Goal: Task Accomplishment & Management: Use online tool/utility

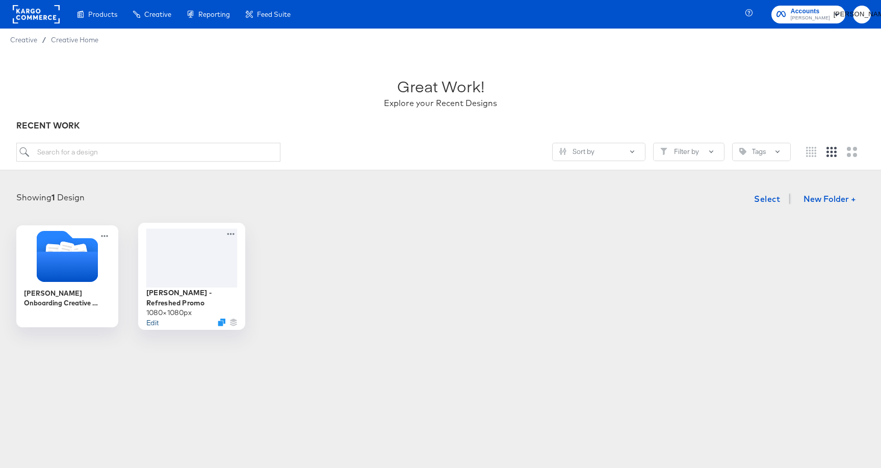
click at [156, 317] on button "Edit" at bounding box center [152, 322] width 12 height 10
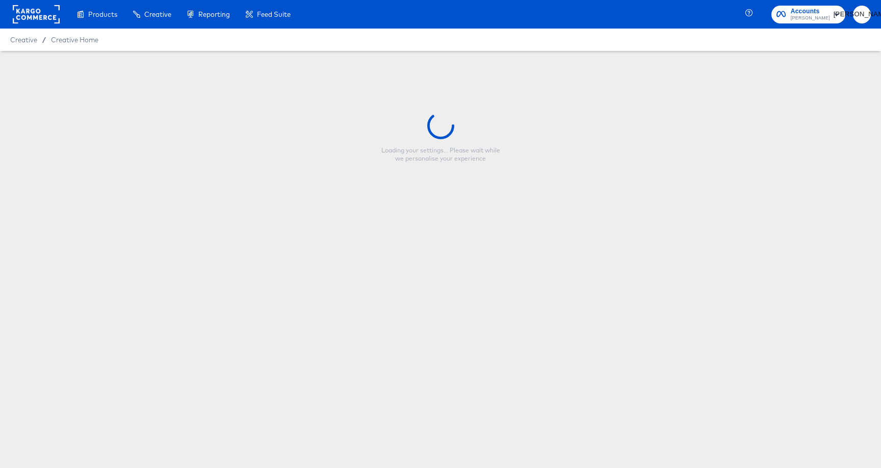
type input "[PERSON_NAME] - Refreshed Promo"
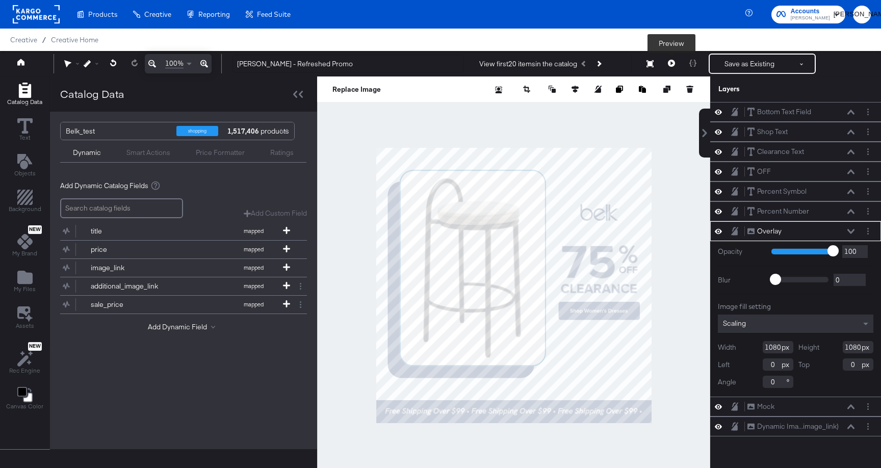
click at [668, 60] on button at bounding box center [671, 64] width 21 height 20
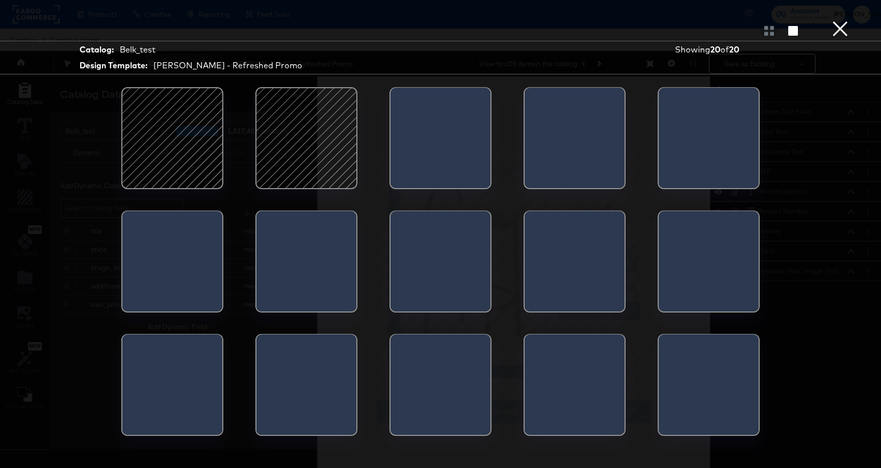
click at [188, 137] on div at bounding box center [172, 138] width 87 height 87
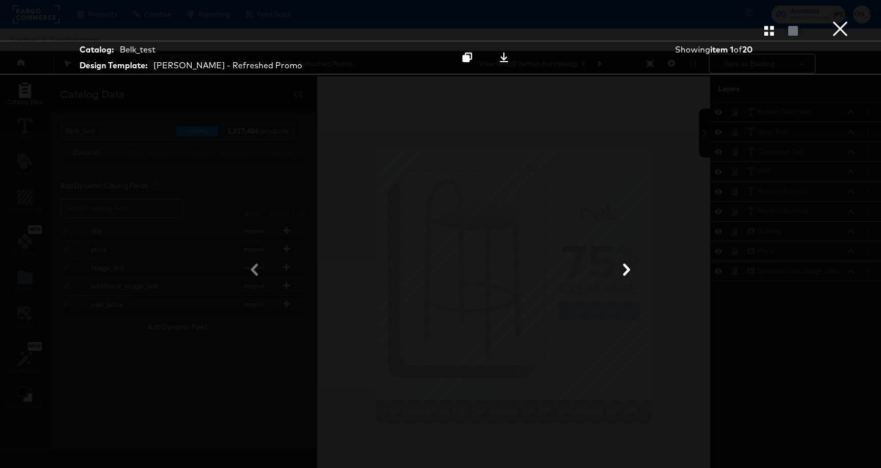
click at [622, 272] on icon at bounding box center [627, 270] width 12 height 12
click at [626, 266] on icon at bounding box center [626, 270] width 7 height 12
click at [623, 267] on icon at bounding box center [627, 270] width 12 height 12
click at [624, 267] on icon at bounding box center [627, 270] width 12 height 12
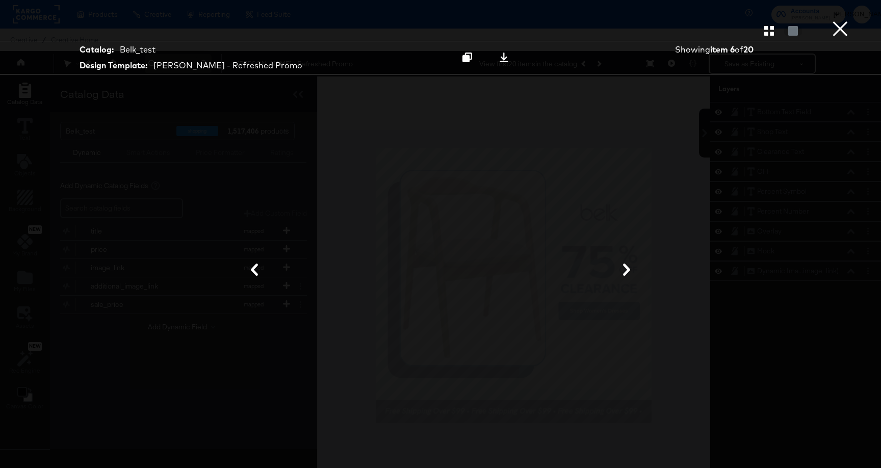
click at [630, 263] on button at bounding box center [626, 270] width 27 height 19
click at [629, 264] on icon at bounding box center [627, 270] width 12 height 12
click at [628, 269] on icon at bounding box center [626, 270] width 7 height 12
click at [625, 264] on icon at bounding box center [626, 270] width 7 height 12
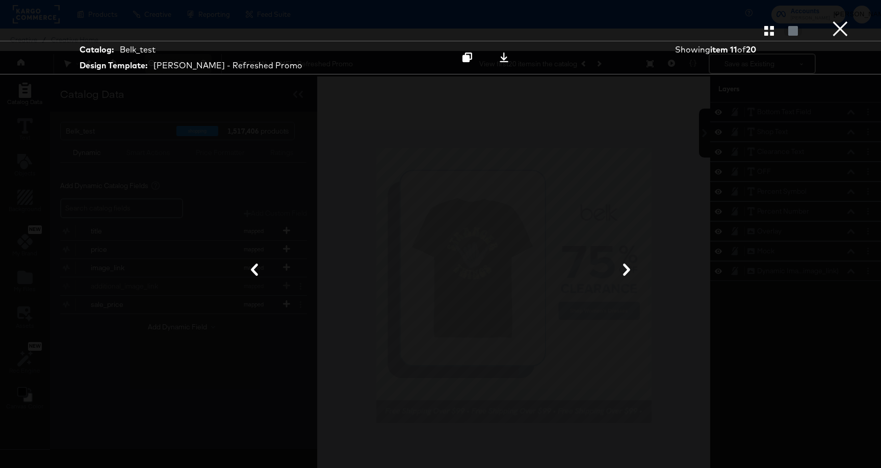
click at [626, 263] on button at bounding box center [626, 270] width 27 height 19
click at [839, 20] on button "×" at bounding box center [840, 10] width 20 height 20
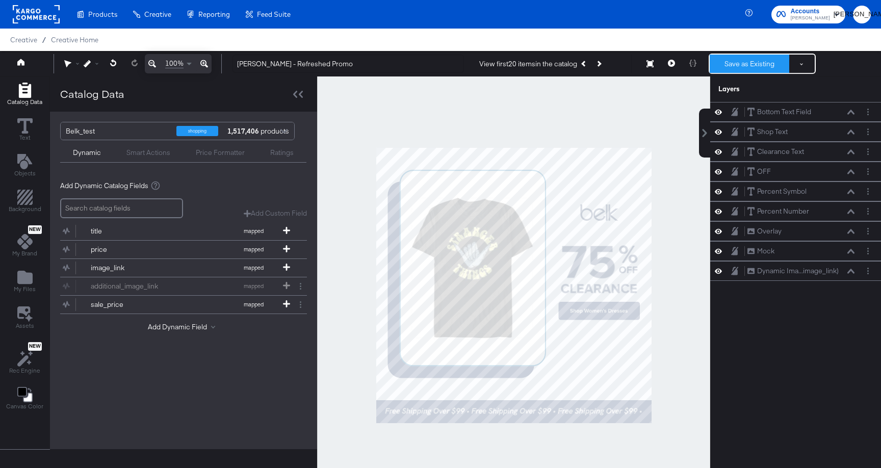
click at [755, 60] on button "Save as Existing" at bounding box center [750, 64] width 80 height 18
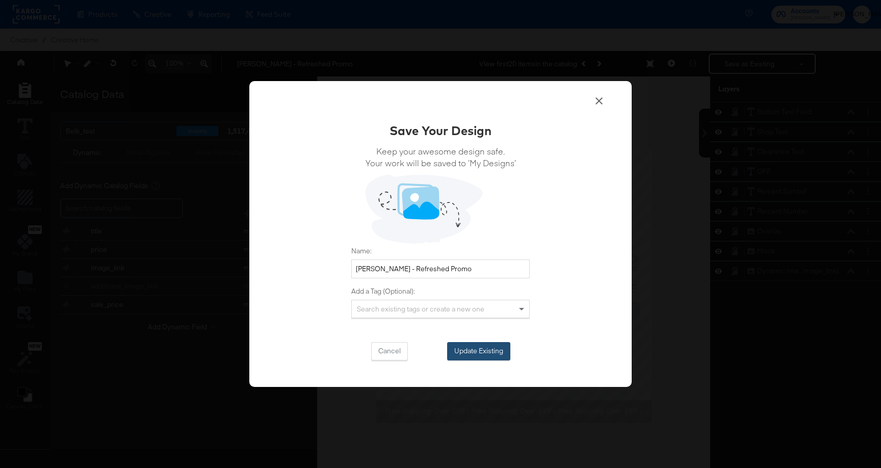
click at [484, 352] on button "Update Existing" at bounding box center [478, 351] width 63 height 18
